Goal: Entertainment & Leisure: Browse casually

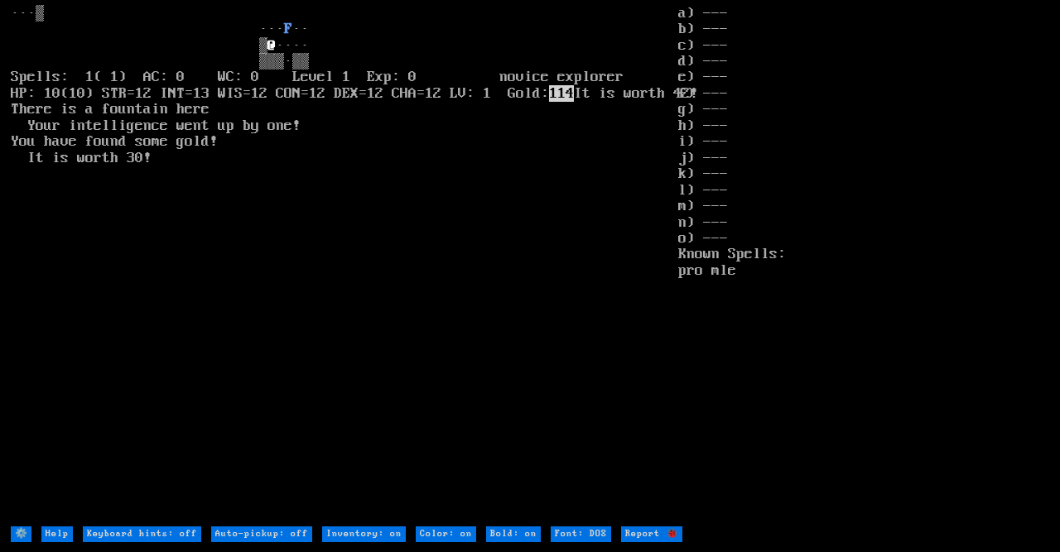
click at [861, 368] on stats "a) --- b) --- c) --- d) --- e) --- f) --- g) --- h) --- i) --- j) --- k) --- l)…" at bounding box center [863, 265] width 371 height 519
